Goal: Transaction & Acquisition: Register for event/course

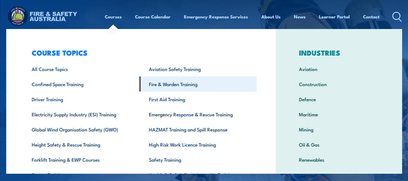
click at [179, 86] on link "Fire & Warden Training" at bounding box center [197, 83] width 117 height 15
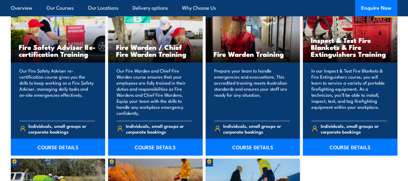
scroll to position [795, 0]
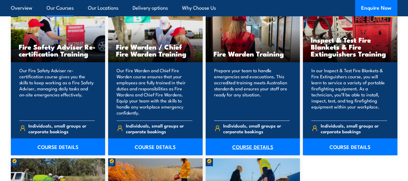
click at [241, 144] on link "COURSE DETAILS" at bounding box center [253, 146] width 95 height 17
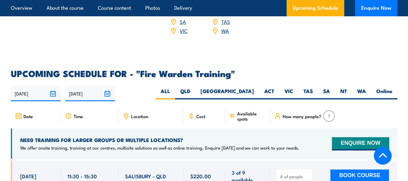
scroll to position [1028, 0]
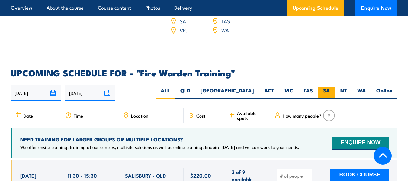
click at [329, 87] on label "SA" at bounding box center [326, 93] width 17 height 12
click at [330, 87] on input "SA" at bounding box center [332, 89] width 4 height 4
radio input "true"
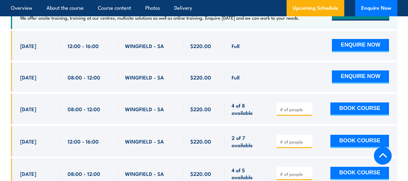
scroll to position [1194, 0]
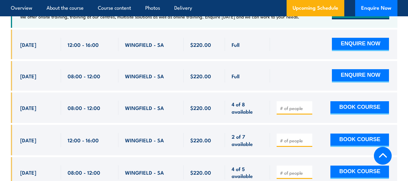
click at [286, 105] on input "number" at bounding box center [295, 108] width 30 height 6
type input "1"
click at [308, 105] on input "1" at bounding box center [295, 108] width 30 height 6
click at [319, 110] on div "1 BOOK COURSE" at bounding box center [333, 108] width 127 height 31
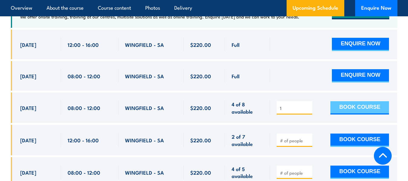
click at [353, 101] on button "BOOK COURSE" at bounding box center [360, 107] width 59 height 13
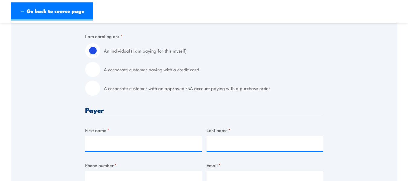
scroll to position [155, 0]
click at [92, 71] on input "A corporate customer paying with a credit card" at bounding box center [92, 69] width 15 height 15
radio input "true"
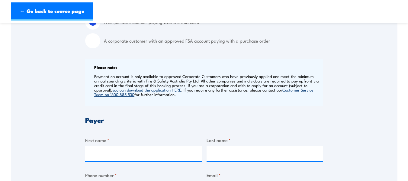
scroll to position [225, 0]
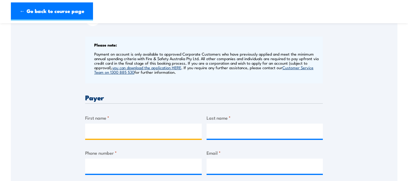
click at [131, 128] on input "First name *" at bounding box center [143, 131] width 117 height 15
type input "Vanessa"
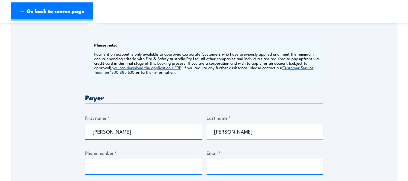
type input "Turner"
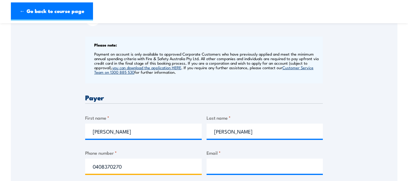
type input "0408370270"
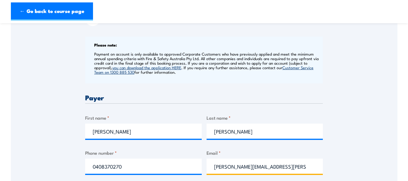
type input "vanessa.turner@nexbg.com.au"
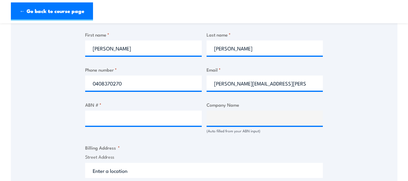
scroll to position [308, 0]
click at [105, 117] on input "ABN # *" at bounding box center [143, 117] width 117 height 15
paste input "93 107 106 445"
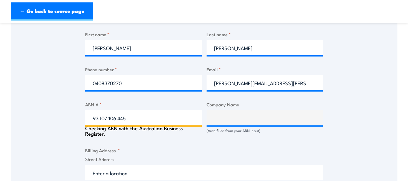
type input "93 107 106 445"
click at [154, 142] on div "Billing details I am enroling as: * An individual (I am paying for this myself)…" at bounding box center [204, 142] width 238 height 566
type input "STEEL BUILDING SYSTEMS AUSTRALIA PTY LTD"
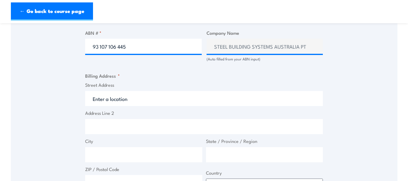
scroll to position [380, 0]
click at [125, 99] on input "Street Address" at bounding box center [204, 98] width 238 height 15
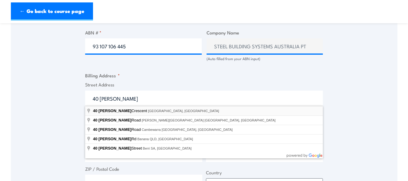
type input "40 Barfield Crescent, Edinburgh North SA, Australia"
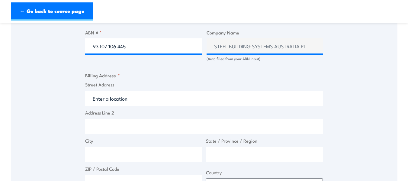
type input "40 Barfield Cres"
type input "Edinburgh North"
type input "South Australia"
type input "5113"
select select "Australia"
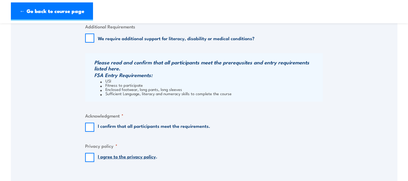
scroll to position [558, 0]
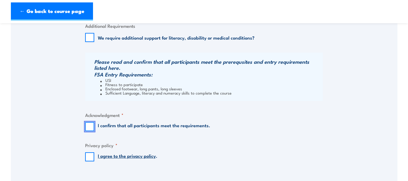
click at [93, 128] on input "I confirm that all participants meet the requirements." at bounding box center [89, 126] width 9 height 9
checkbox input "true"
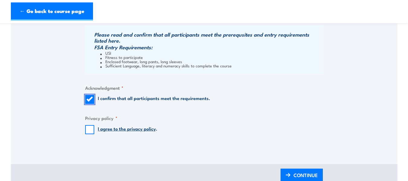
scroll to position [586, 0]
click at [89, 130] on input "I agree to the privacy policy ." at bounding box center [89, 129] width 9 height 9
checkbox input "true"
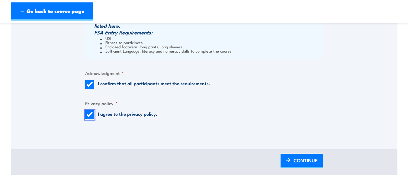
scroll to position [601, 0]
click at [286, 158] on img at bounding box center [288, 160] width 5 height 4
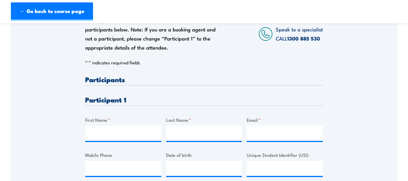
scroll to position [135, 0]
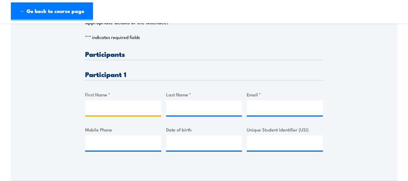
click at [97, 107] on input "First Name *" at bounding box center [123, 107] width 76 height 15
type input "Duc"
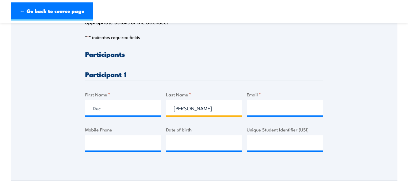
type input "Nguyen"
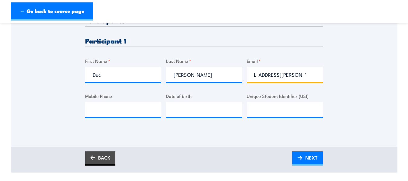
scroll to position [187, 0]
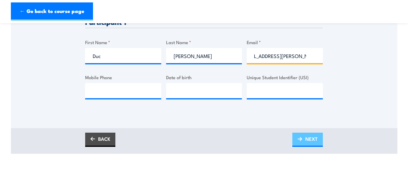
type input "duc.ngyuen@supaloc.com.au"
click at [306, 140] on span "NEXT" at bounding box center [312, 139] width 12 height 16
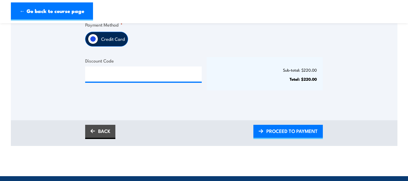
scroll to position [180, 0]
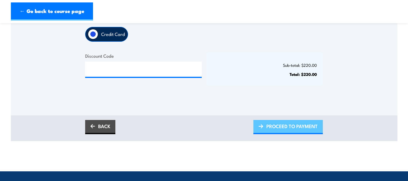
click at [272, 127] on span "PROCEED TO PAYMENT" at bounding box center [292, 126] width 51 height 16
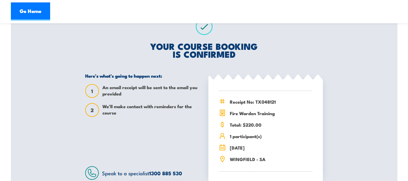
scroll to position [182, 0]
